Goal: Find specific page/section: Find specific page/section

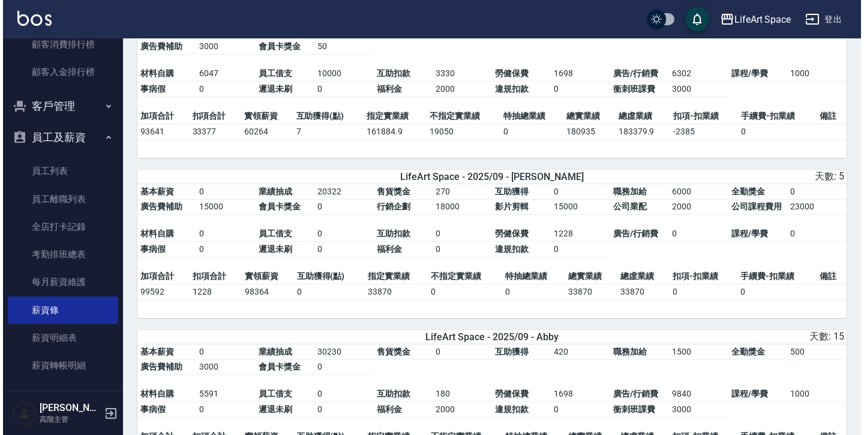
scroll to position [119, 0]
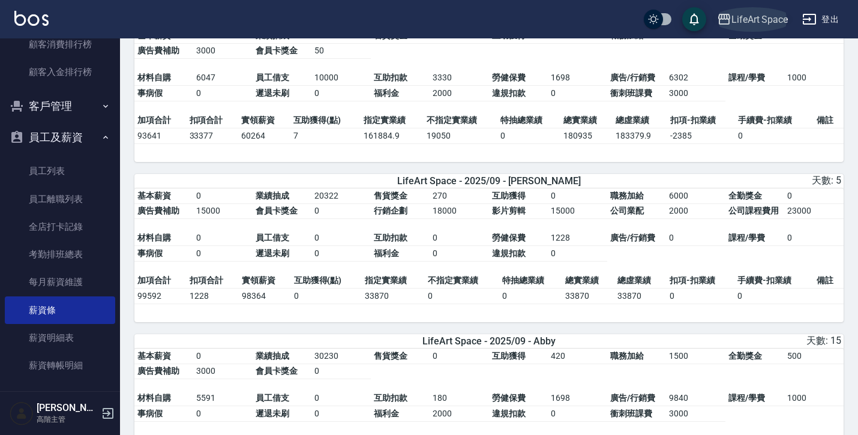
click at [746, 26] on div "LifeArt Space" at bounding box center [759, 19] width 56 height 15
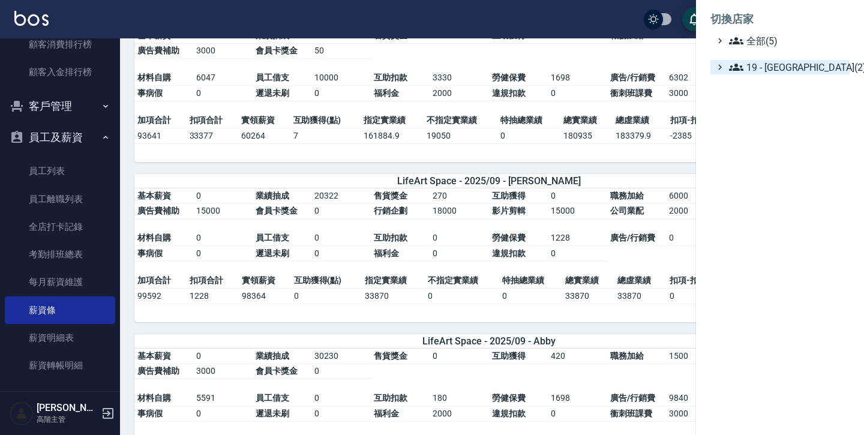
click at [758, 70] on span "19 - [GEOGRAPHIC_DATA](2)" at bounding box center [787, 67] width 116 height 14
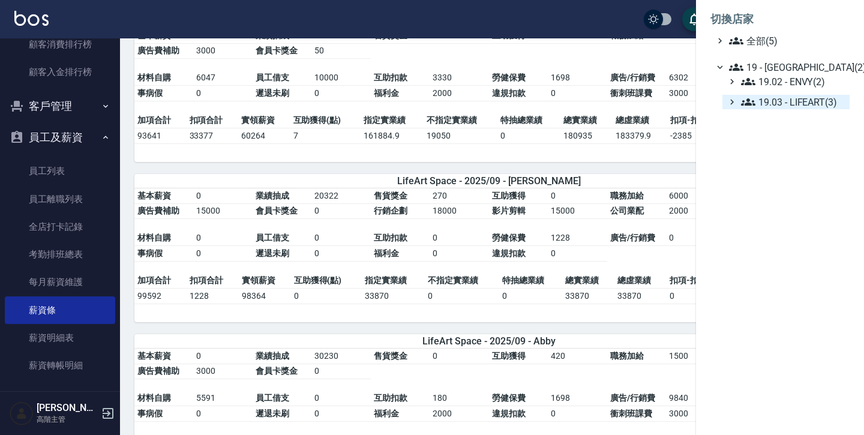
click at [776, 106] on span "19.03 - LIFEART(3)" at bounding box center [793, 102] width 104 height 14
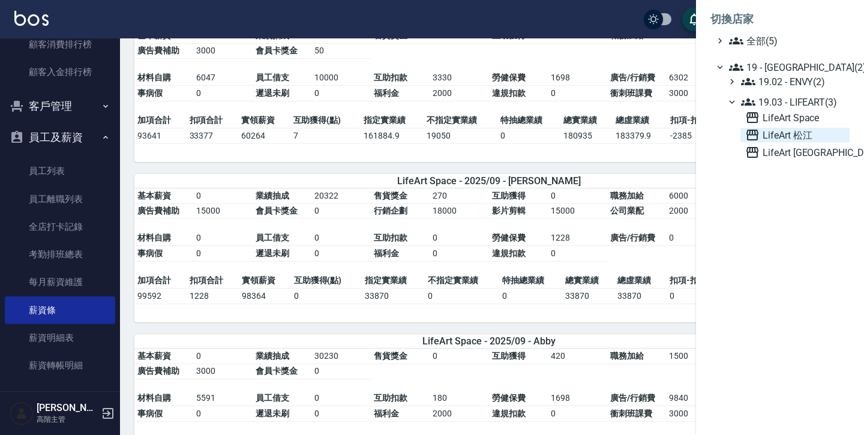
click at [774, 137] on span "LifeArt 松江" at bounding box center [795, 135] width 100 height 14
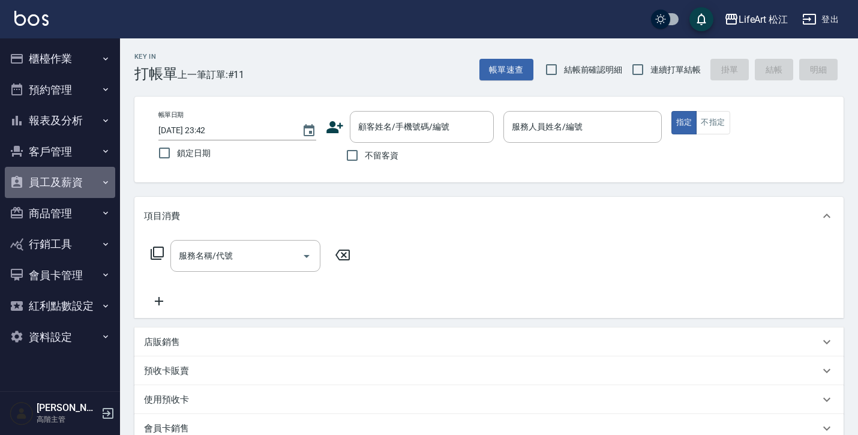
click at [79, 188] on button "員工及薪資" at bounding box center [60, 182] width 110 height 31
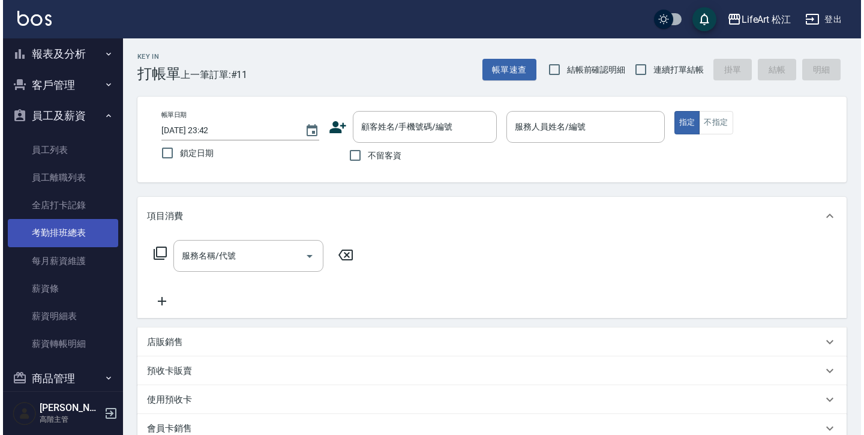
scroll to position [86, 0]
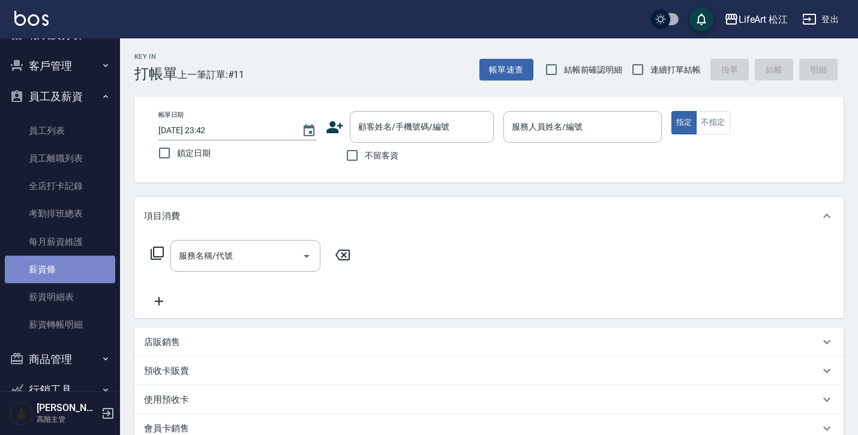
click at [73, 258] on link "薪資條" at bounding box center [60, 270] width 110 height 28
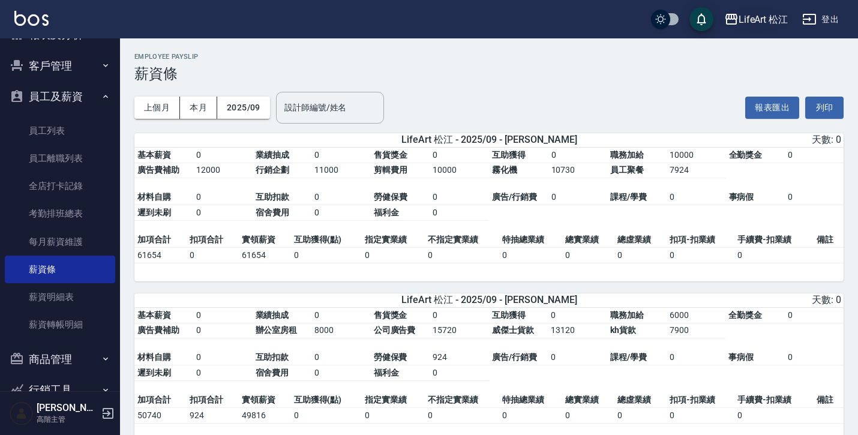
click at [767, 25] on div "LifeArt 松江" at bounding box center [763, 19] width 50 height 15
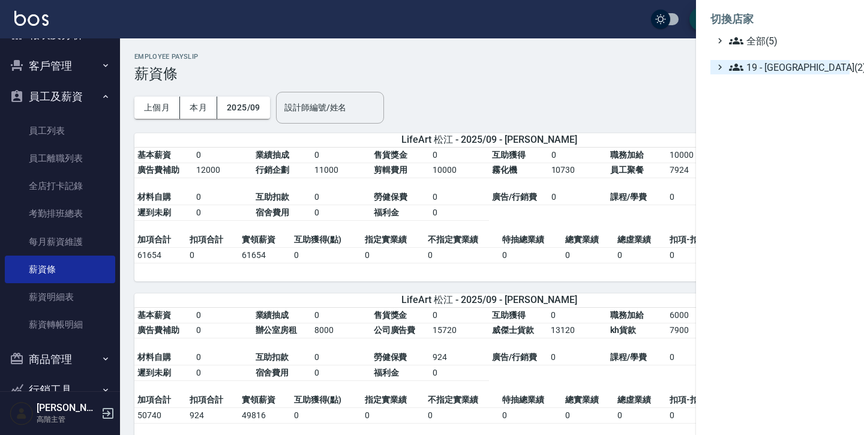
click at [803, 68] on span "19 - [GEOGRAPHIC_DATA](2)" at bounding box center [787, 67] width 116 height 14
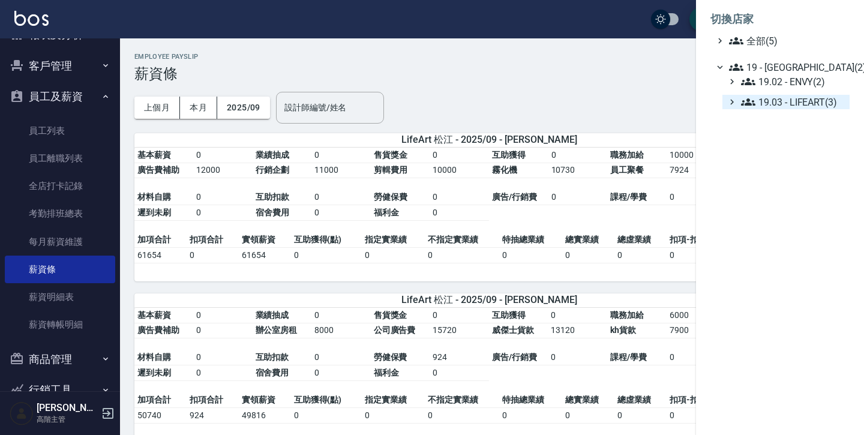
click at [802, 107] on span "19.03 - LIFEART(3)" at bounding box center [793, 102] width 104 height 14
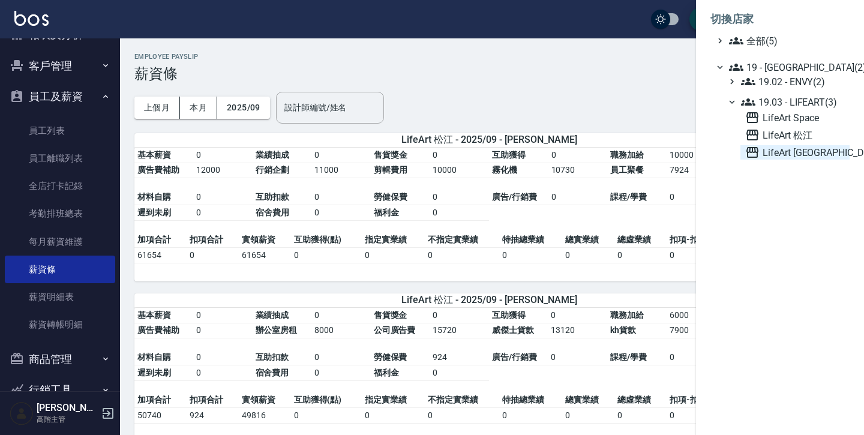
click at [791, 151] on span "LifeArt [GEOGRAPHIC_DATA]" at bounding box center [795, 152] width 100 height 14
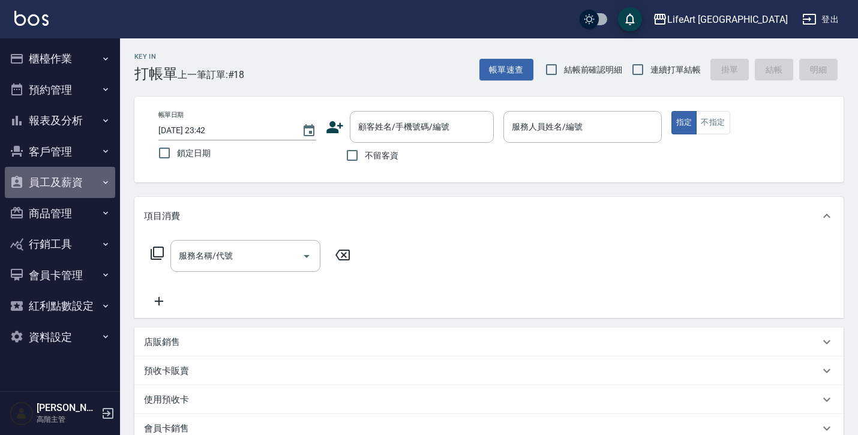
click at [78, 192] on button "員工及薪資" at bounding box center [60, 182] width 110 height 31
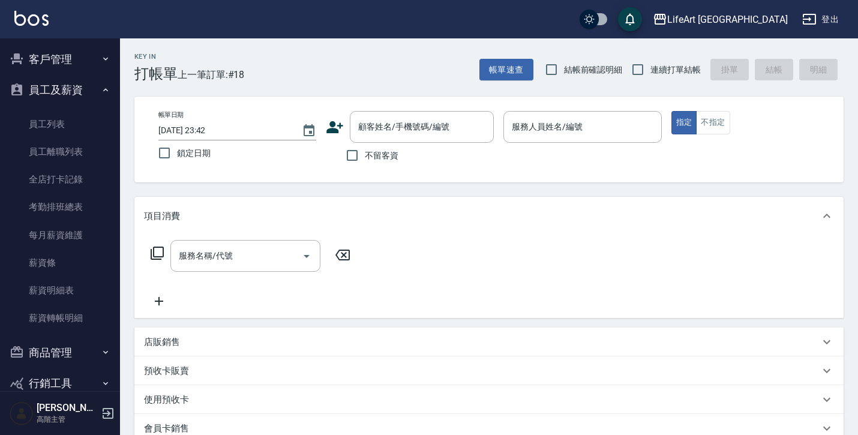
scroll to position [94, 0]
click at [64, 257] on link "薪資條" at bounding box center [60, 262] width 110 height 28
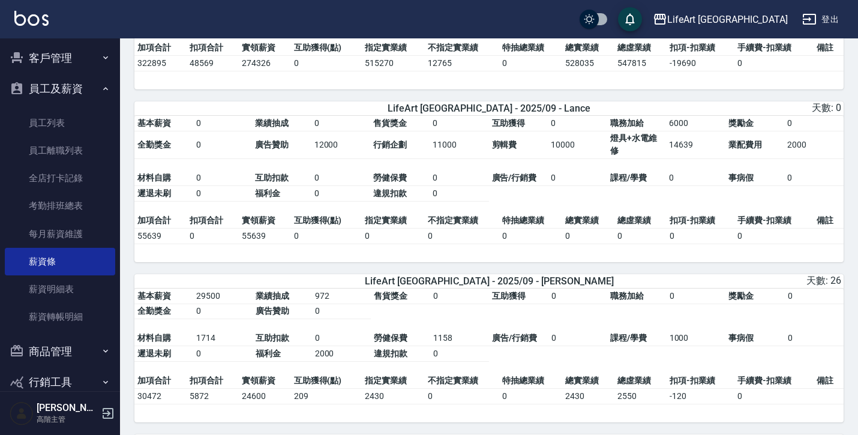
scroll to position [691, 0]
